Goal: Information Seeking & Learning: Learn about a topic

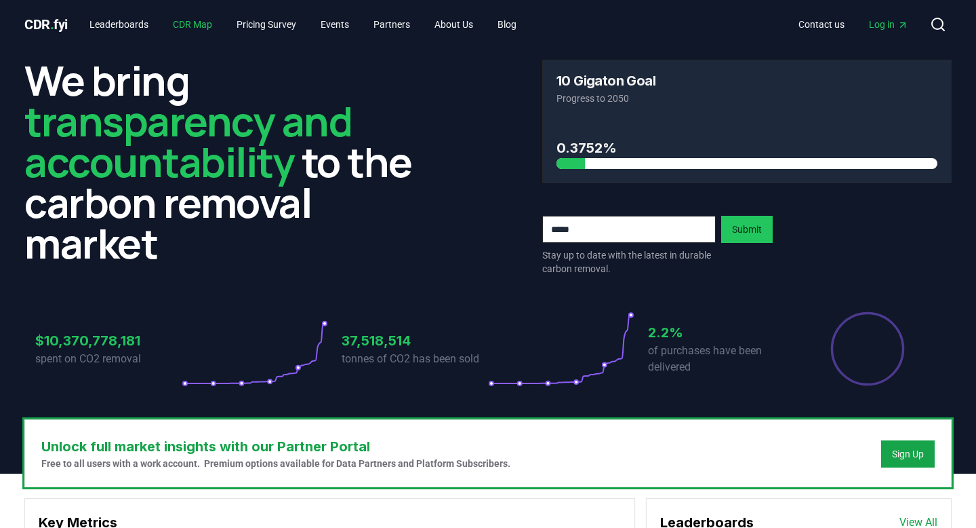
click at [202, 25] on link "CDR Map" at bounding box center [192, 24] width 61 height 24
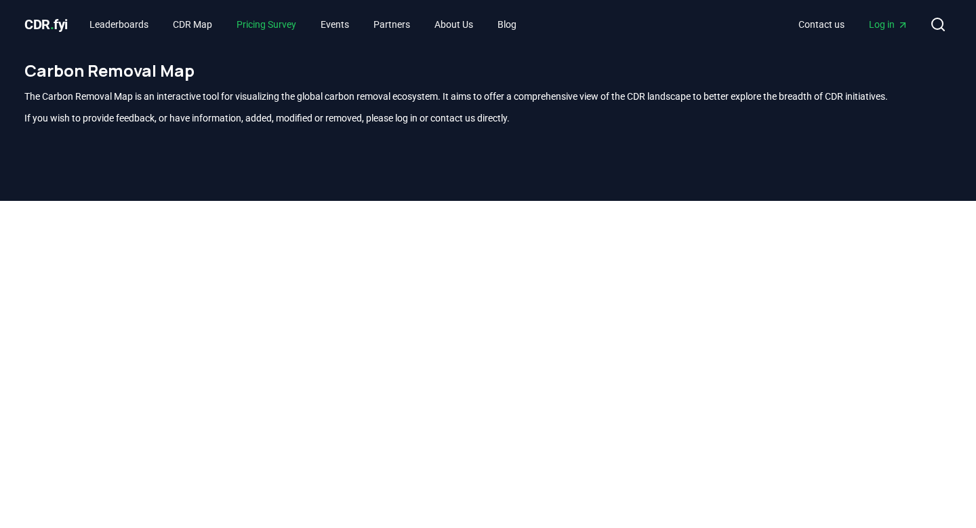
click at [271, 24] on link "Pricing Survey" at bounding box center [266, 24] width 81 height 24
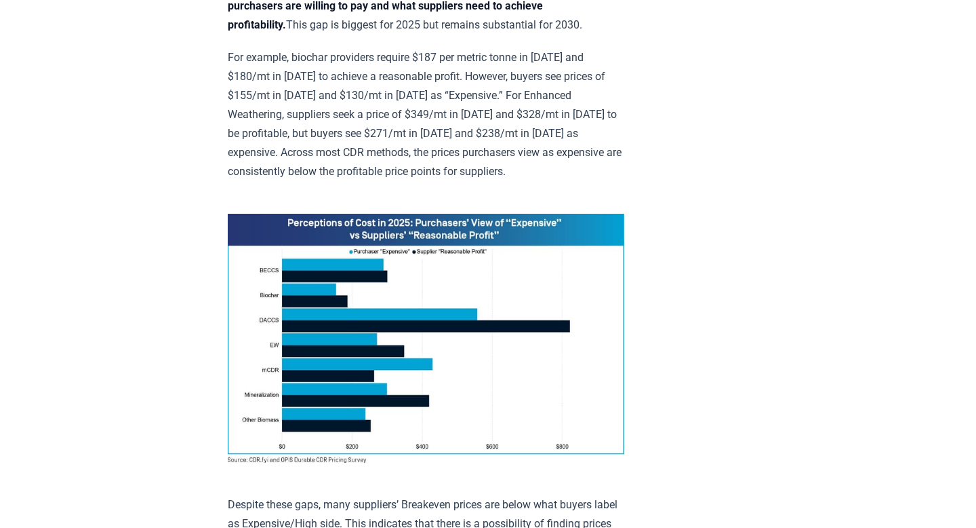
scroll to position [911, 0]
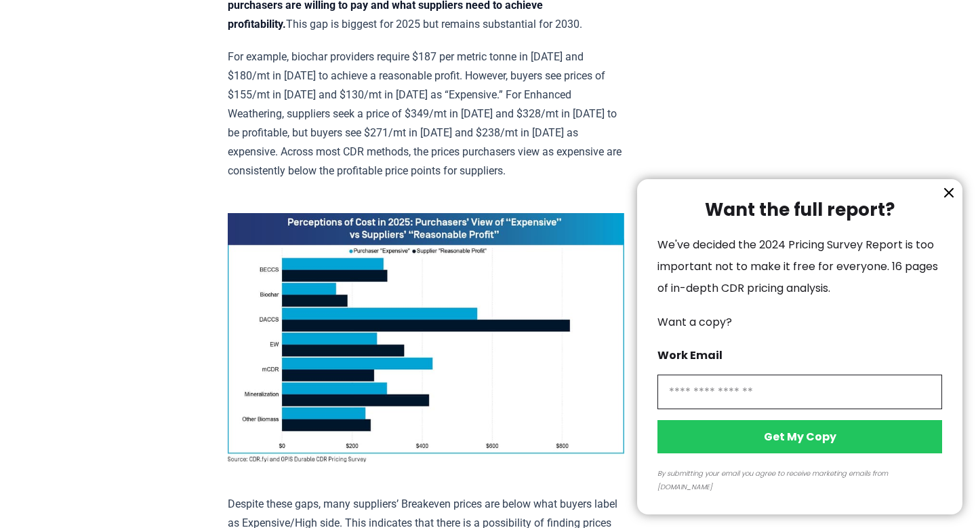
click at [947, 201] on icon "information" at bounding box center [949, 192] width 16 height 16
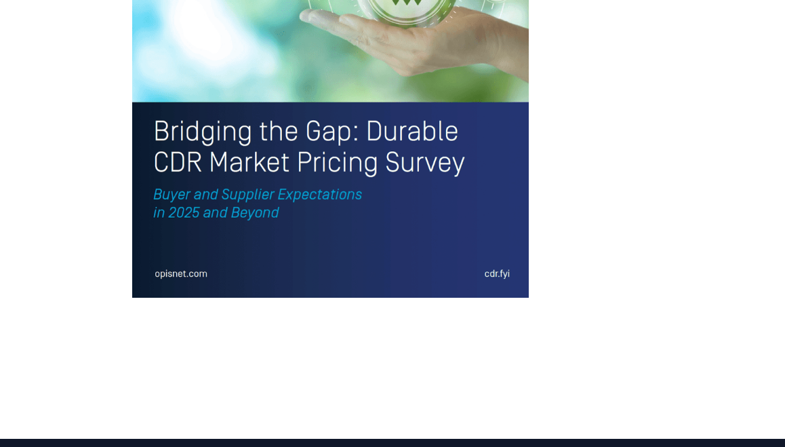
scroll to position [3167, 0]
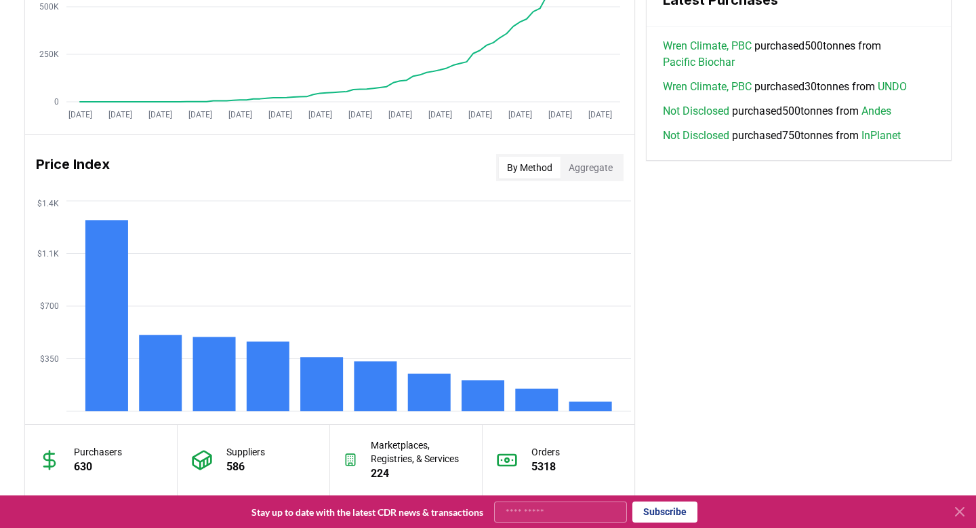
scroll to position [986, 0]
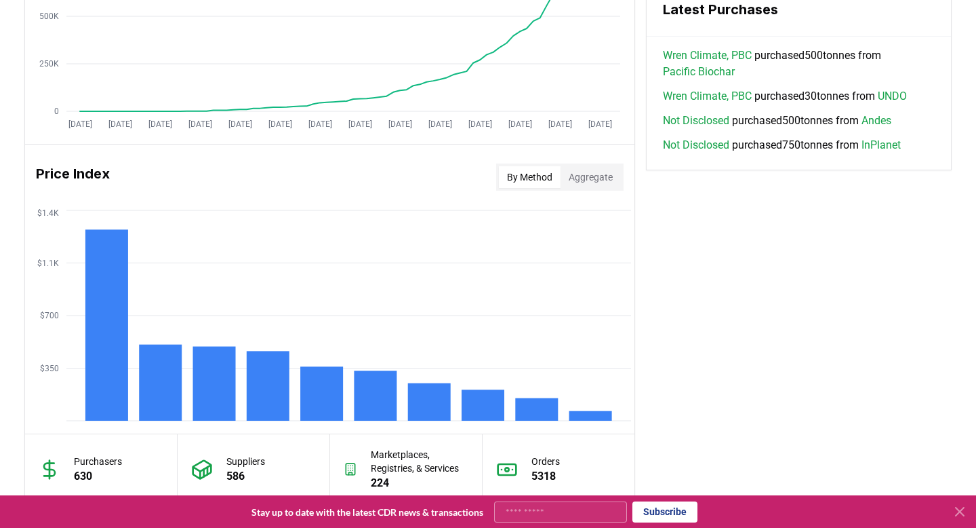
click at [587, 177] on button "Aggregate" at bounding box center [591, 177] width 60 height 22
click at [545, 182] on button "By Method" at bounding box center [530, 177] width 62 height 22
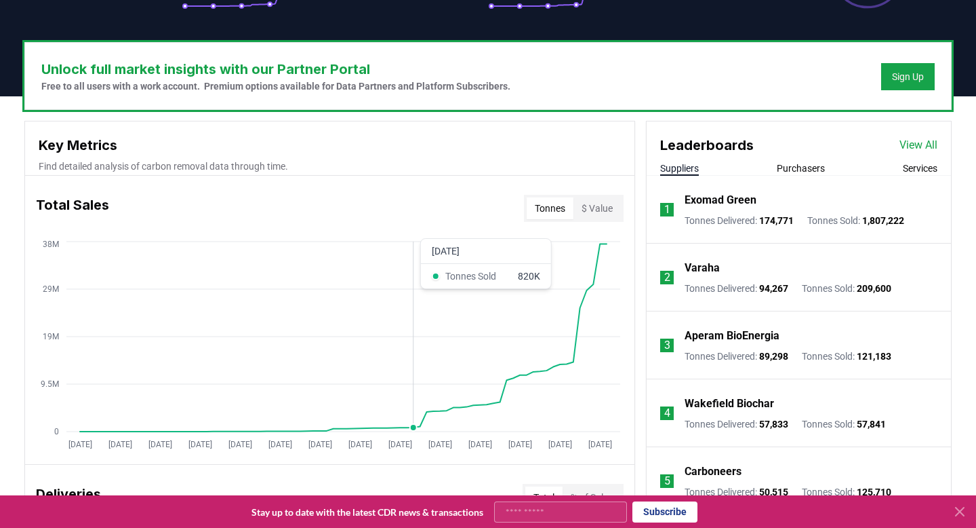
scroll to position [376, 0]
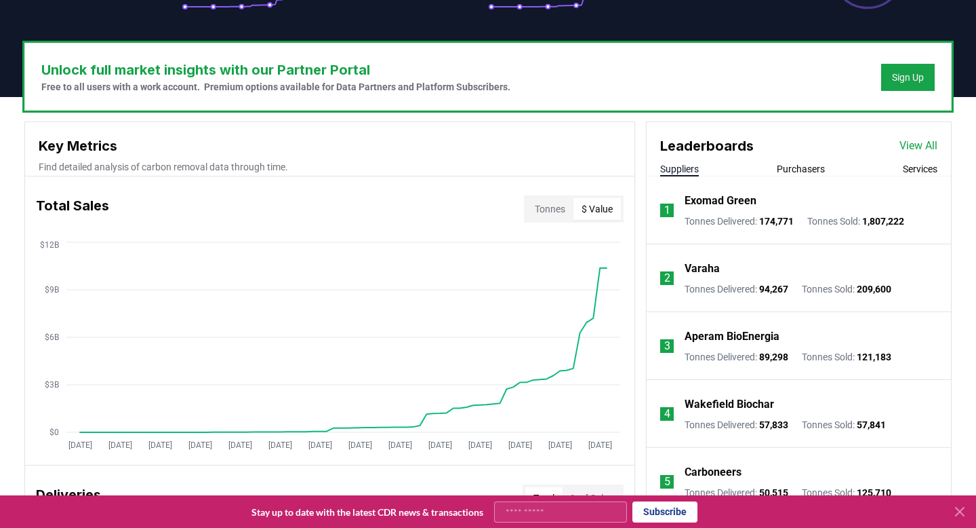
click at [590, 210] on button "$ Value" at bounding box center [597, 209] width 47 height 22
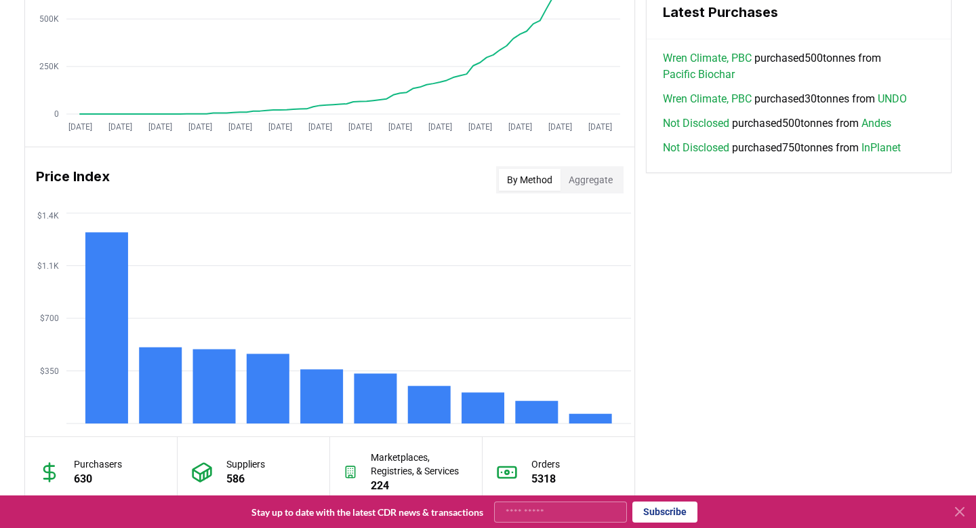
scroll to position [983, 0]
